Goal: Transaction & Acquisition: Purchase product/service

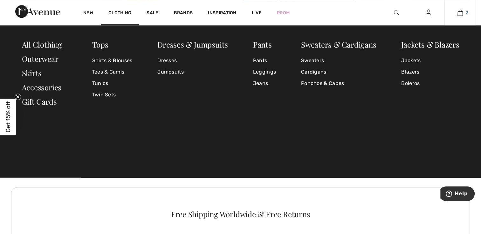
click at [466, 12] on span "2" at bounding box center [467, 13] width 2 height 6
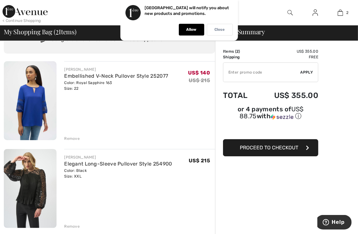
click at [224, 27] on p "Close" at bounding box center [220, 29] width 10 height 5
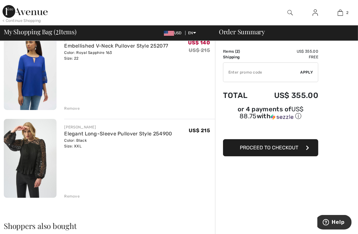
scroll to position [64, 0]
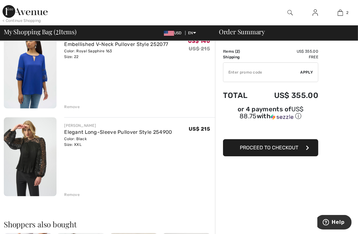
click at [74, 196] on div "Remove" at bounding box center [72, 195] width 16 height 6
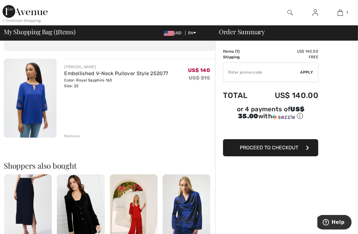
scroll to position [0, 0]
